Goal: Information Seeking & Learning: Compare options

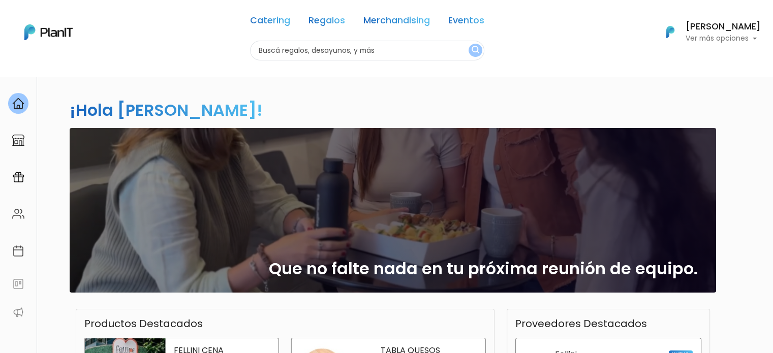
click at [276, 20] on link "Catering" at bounding box center [270, 22] width 40 height 12
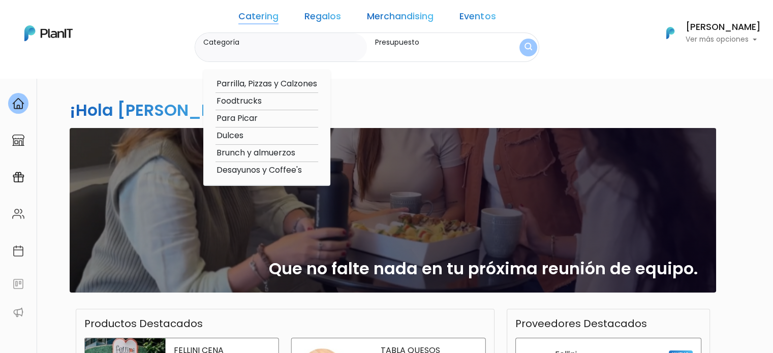
click at [276, 103] on option "Foodtrucks" at bounding box center [266, 101] width 103 height 13
type input "Foodtrucks"
type input "$0 - $1000"
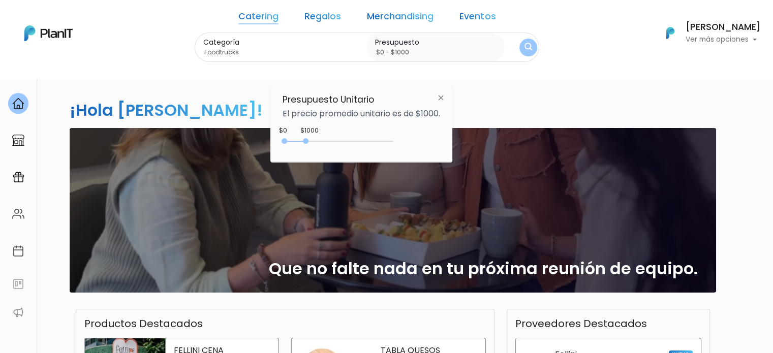
click at [628, 112] on div "¡Hola Gabriela Mónaco! slide 1 of 1 Que no falte nada en tu próxima reunión de …" at bounding box center [386, 298] width 671 height 445
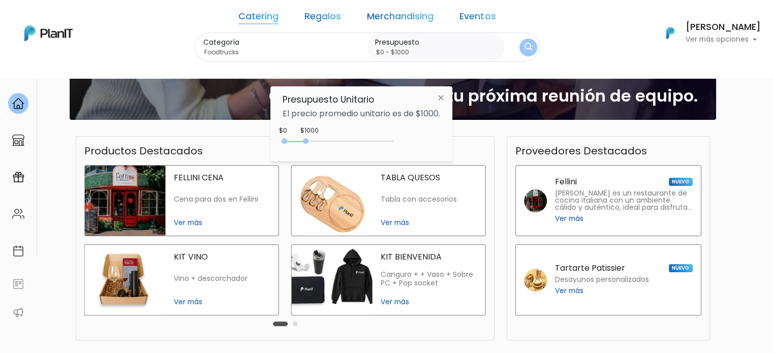
scroll to position [203, 0]
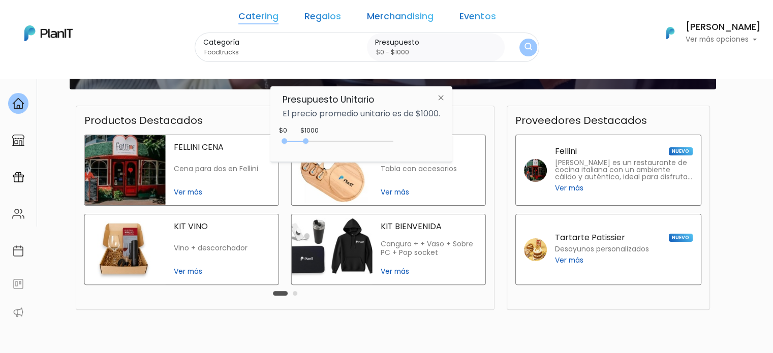
click at [439, 99] on img at bounding box center [440, 97] width 19 height 18
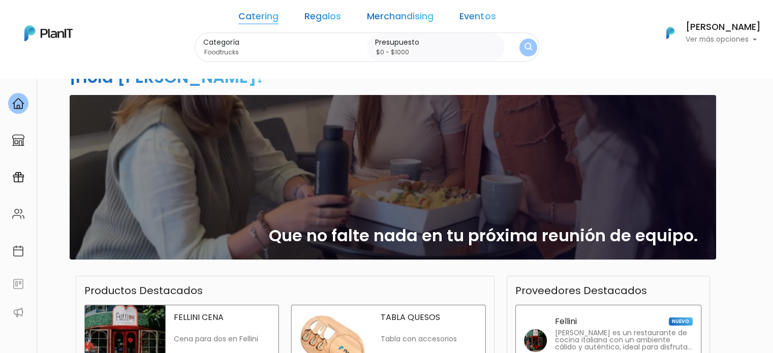
scroll to position [0, 0]
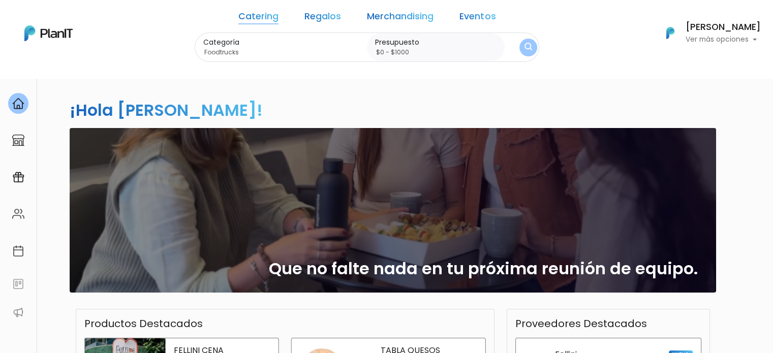
click at [319, 17] on link "Regalos" at bounding box center [322, 18] width 37 height 12
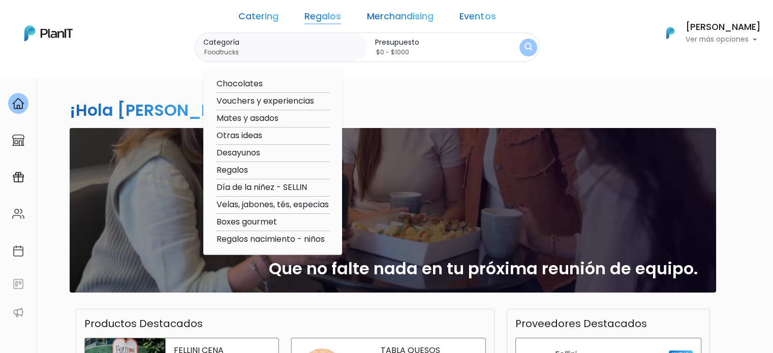
scroll to position [152, 0]
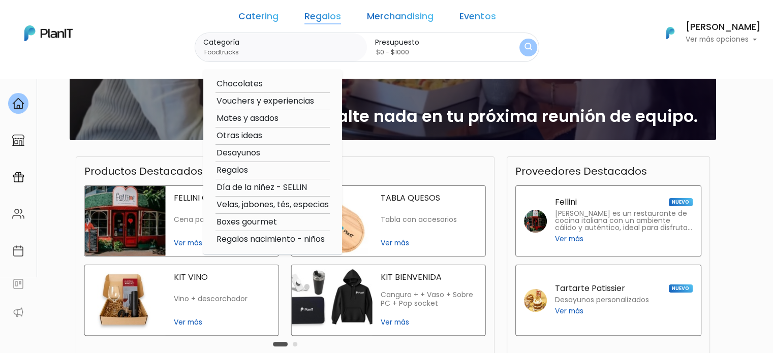
click at [301, 107] on option "Vouchers y experiencias" at bounding box center [272, 101] width 114 height 13
type input "Vouchers y experiencias"
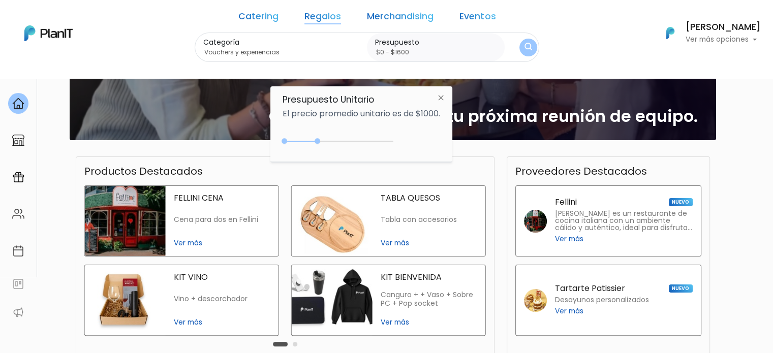
type input "$0 - $1650"
drag, startPoint x: 307, startPoint y: 142, endPoint x: 322, endPoint y: 142, distance: 15.2
click at [322, 142] on div "0 : 1550 0 1550" at bounding box center [340, 143] width 107 height 10
click at [523, 49] on img "submit" at bounding box center [528, 48] width 11 height 14
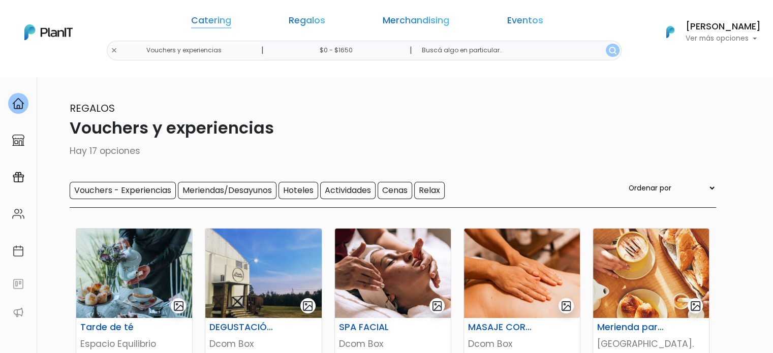
click at [231, 22] on link "Catering" at bounding box center [211, 22] width 40 height 12
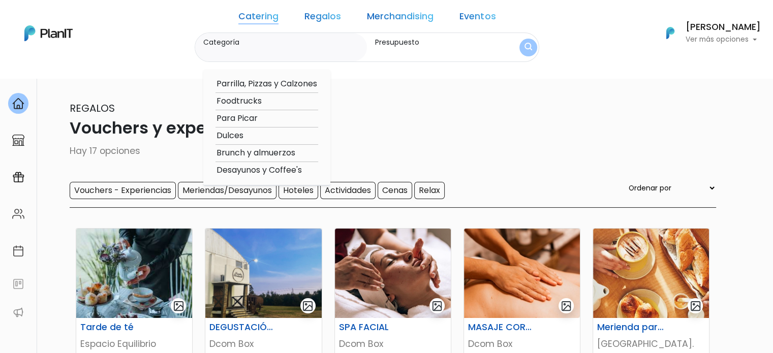
click at [268, 101] on option "Foodtrucks" at bounding box center [266, 101] width 103 height 13
type input "Foodtrucks"
type input "$0 - $1650"
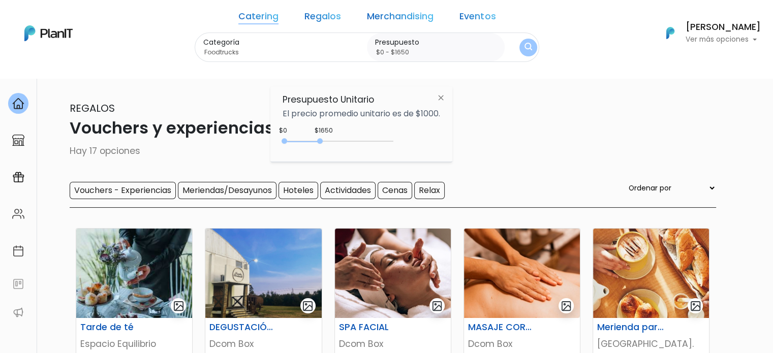
click at [524, 45] on img "submit" at bounding box center [528, 48] width 8 height 10
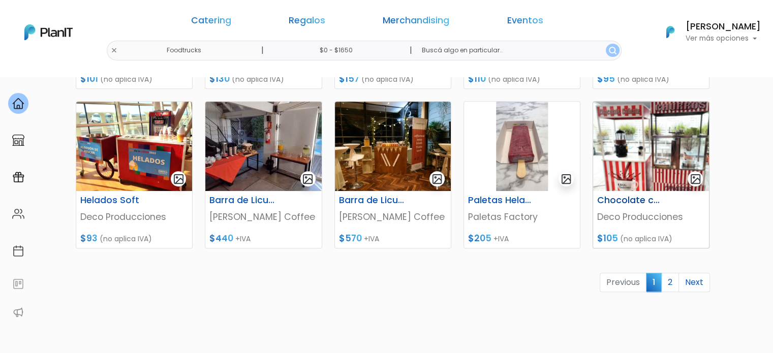
scroll to position [508, 0]
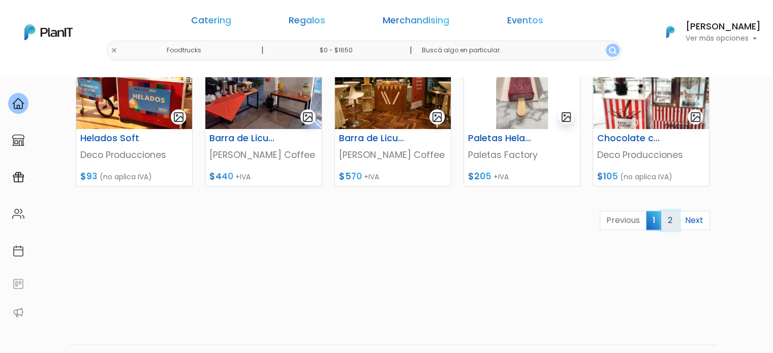
click at [671, 223] on link "2" at bounding box center [670, 220] width 18 height 19
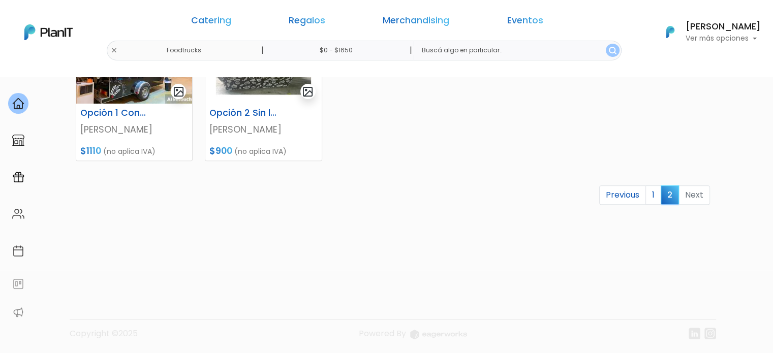
scroll to position [376, 0]
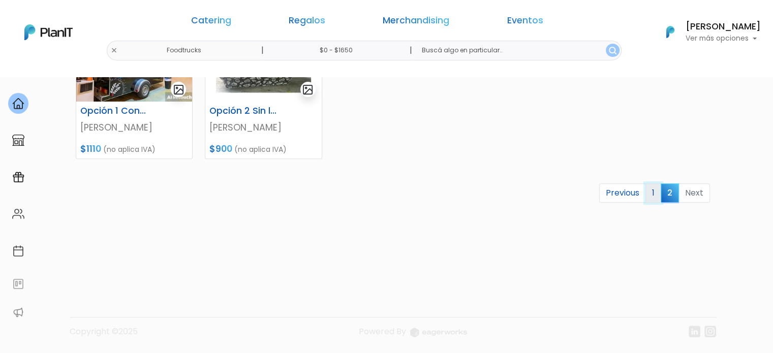
click at [654, 194] on link "1" at bounding box center [653, 192] width 16 height 19
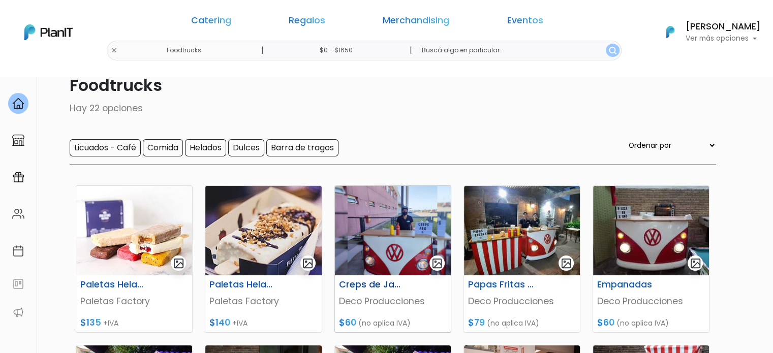
scroll to position [102, 0]
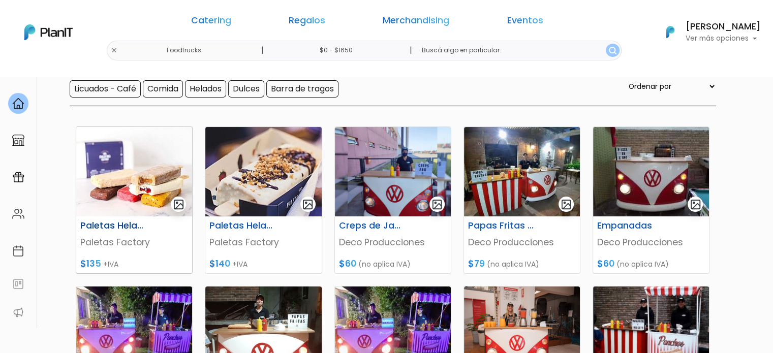
click at [124, 175] on img at bounding box center [134, 171] width 116 height 89
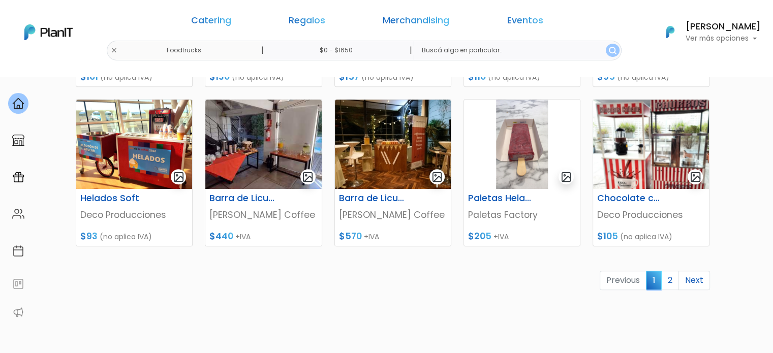
scroll to position [457, 0]
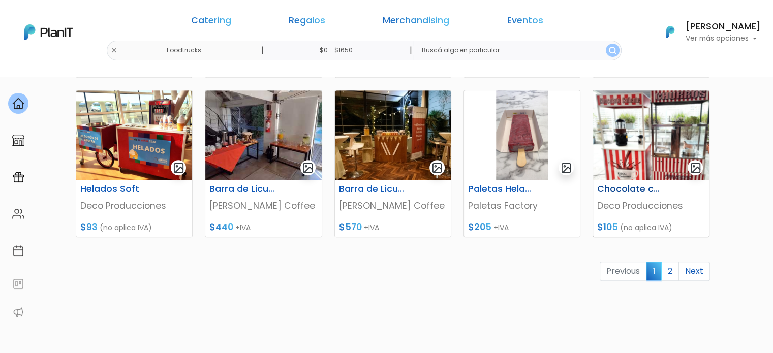
click at [646, 146] on img at bounding box center [651, 134] width 116 height 89
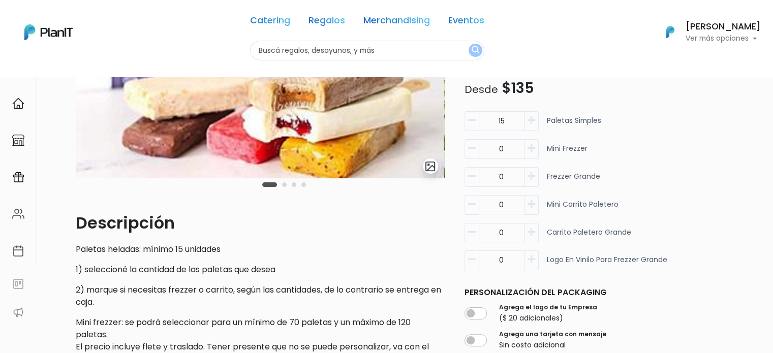
scroll to position [21, 0]
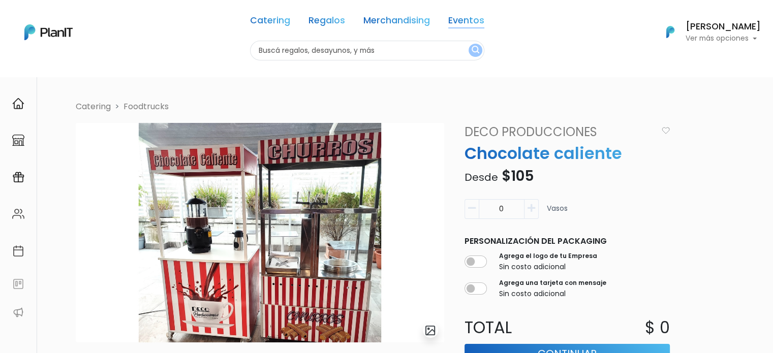
click at [461, 22] on link "Eventos" at bounding box center [466, 22] width 36 height 12
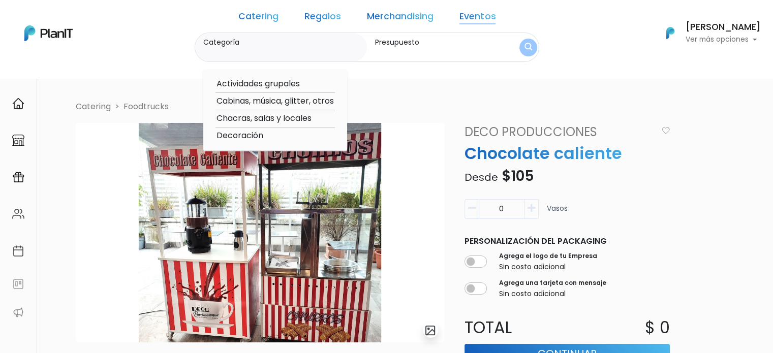
click at [297, 120] on option "Chacras, salas y locales" at bounding box center [274, 118] width 119 height 13
type input "Chacras, salas y locales"
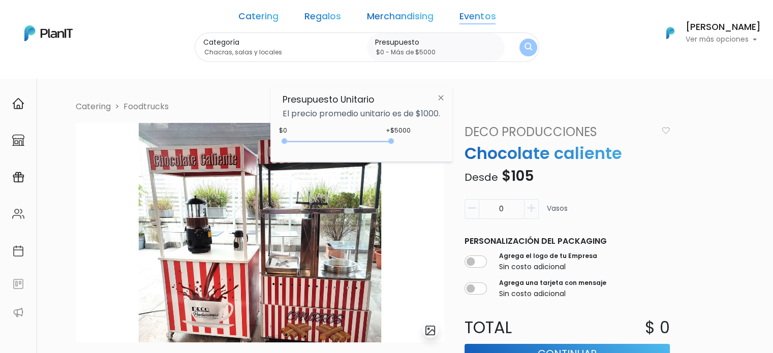
type input "$0 - Más de $5000"
drag, startPoint x: 320, startPoint y: 141, endPoint x: 411, endPoint y: 144, distance: 90.5
click at [411, 144] on div "+$5000 $0 0 : 5000 0 5000 0,5000" at bounding box center [362, 143] width 158 height 20
click at [524, 46] on img "submit" at bounding box center [528, 47] width 8 height 10
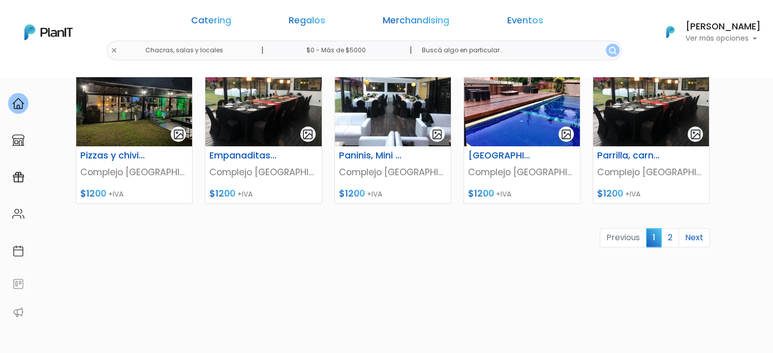
scroll to position [508, 0]
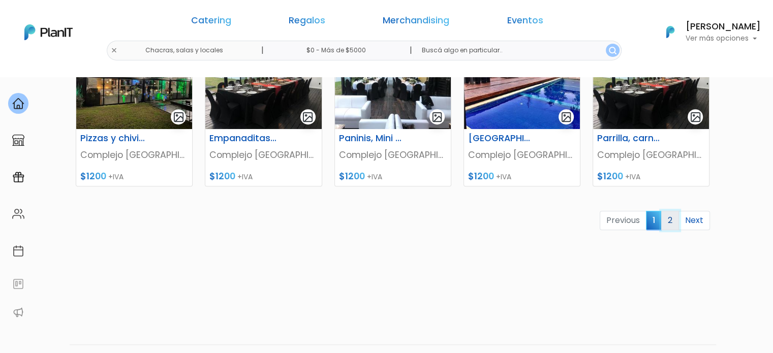
click at [673, 219] on link "2" at bounding box center [670, 220] width 18 height 19
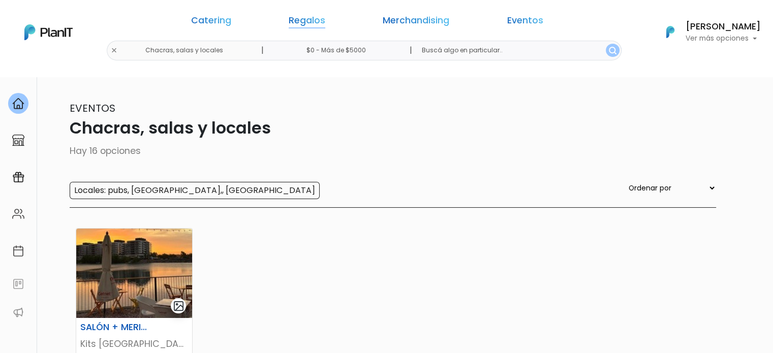
click at [324, 18] on link "Regalos" at bounding box center [307, 22] width 37 height 12
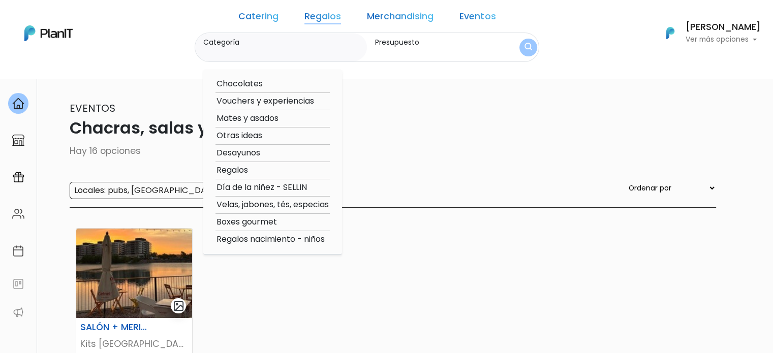
click at [273, 137] on option "Otras ideas" at bounding box center [272, 136] width 114 height 13
type input "Otras ideas"
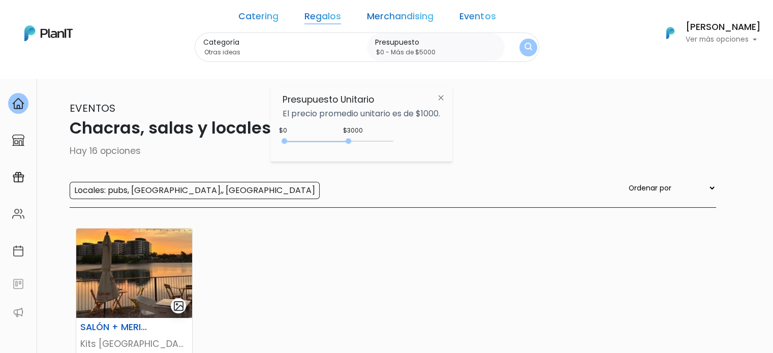
type input "$0 - Más de $5000"
drag, startPoint x: 326, startPoint y: 139, endPoint x: 433, endPoint y: 142, distance: 107.3
click at [433, 142] on div "+$5000 $0 0 : 5000 0 5000 0,5000" at bounding box center [362, 143] width 158 height 20
click at [515, 49] on button "submit" at bounding box center [528, 47] width 26 height 26
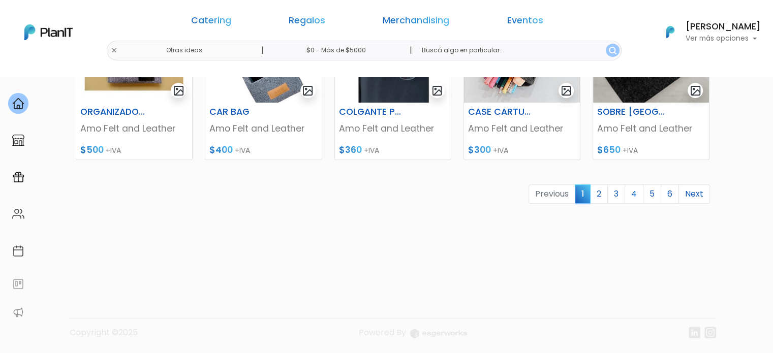
scroll to position [535, 0]
click at [606, 199] on link "2" at bounding box center [599, 193] width 18 height 19
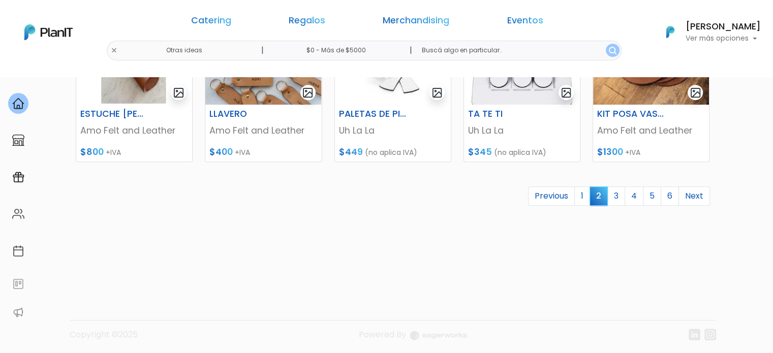
scroll to position [535, 0]
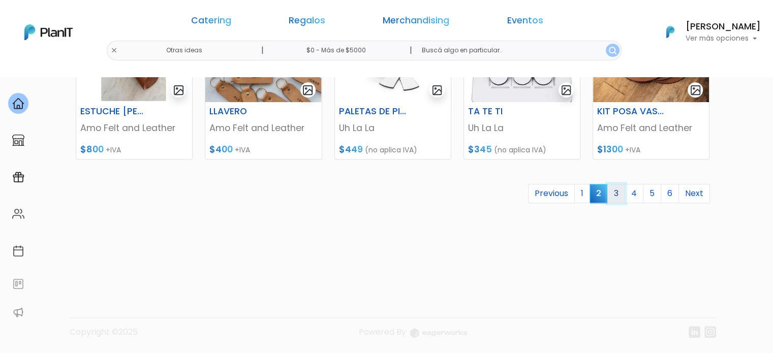
click at [622, 195] on link "3" at bounding box center [616, 193] width 18 height 19
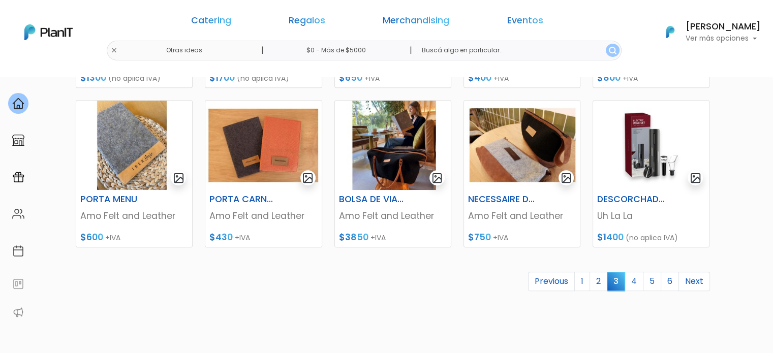
scroll to position [457, 0]
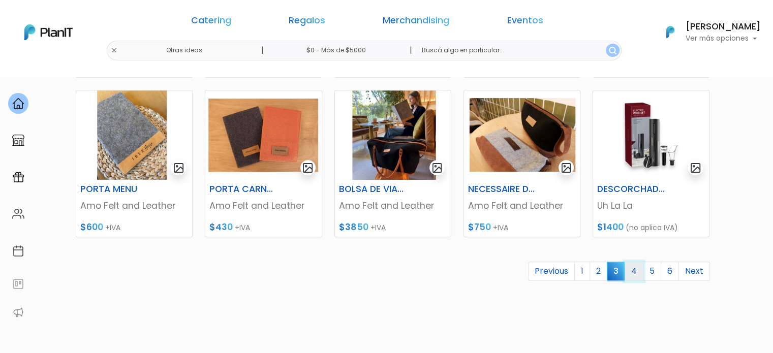
click at [632, 275] on link "4" at bounding box center [634, 271] width 19 height 19
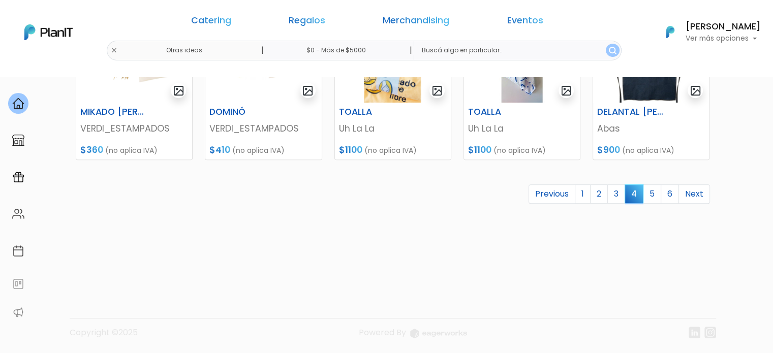
scroll to position [535, 0]
click at [655, 195] on link "5" at bounding box center [652, 193] width 18 height 19
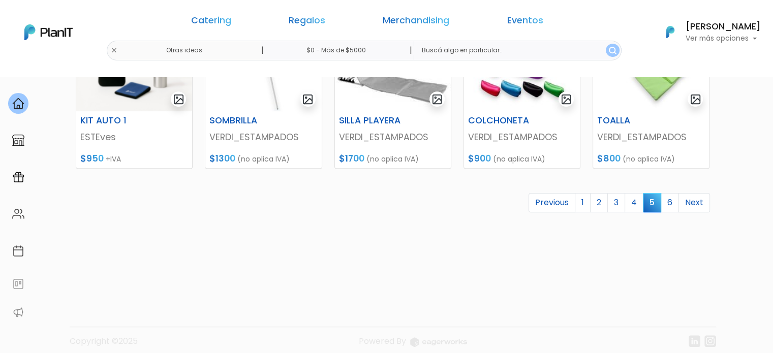
scroll to position [535, 0]
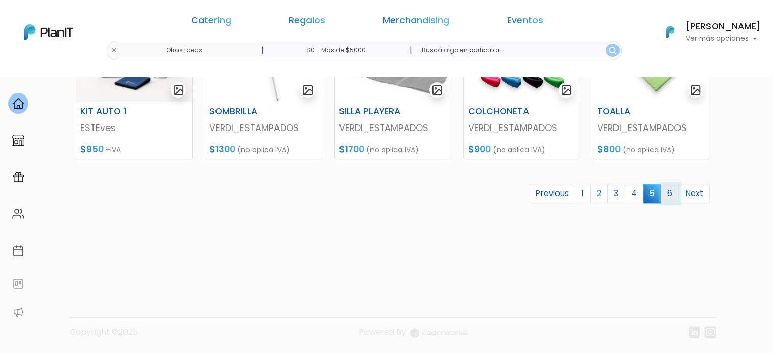
click at [672, 192] on link "6" at bounding box center [670, 193] width 18 height 19
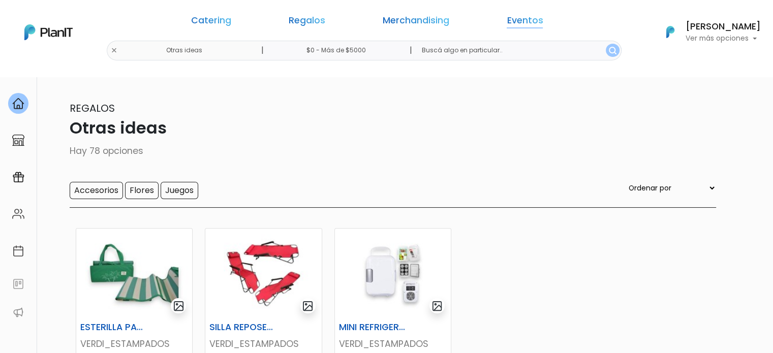
click at [507, 23] on link "Eventos" at bounding box center [525, 22] width 36 height 12
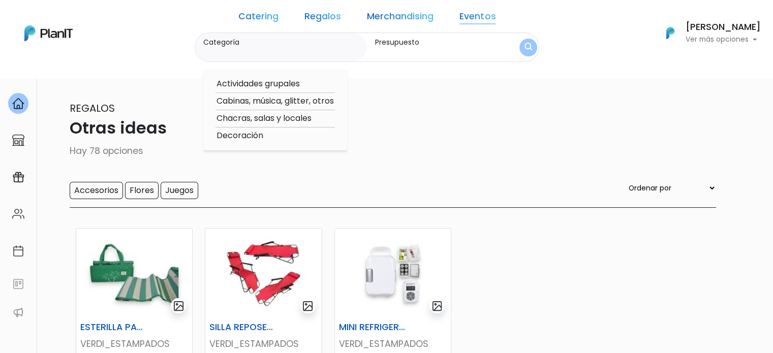
click at [374, 14] on link "Merchandising" at bounding box center [400, 18] width 67 height 12
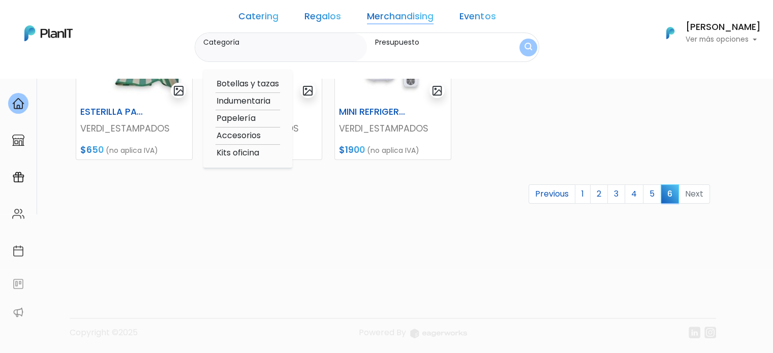
scroll to position [216, 0]
